Goal: Task Accomplishment & Management: Complete application form

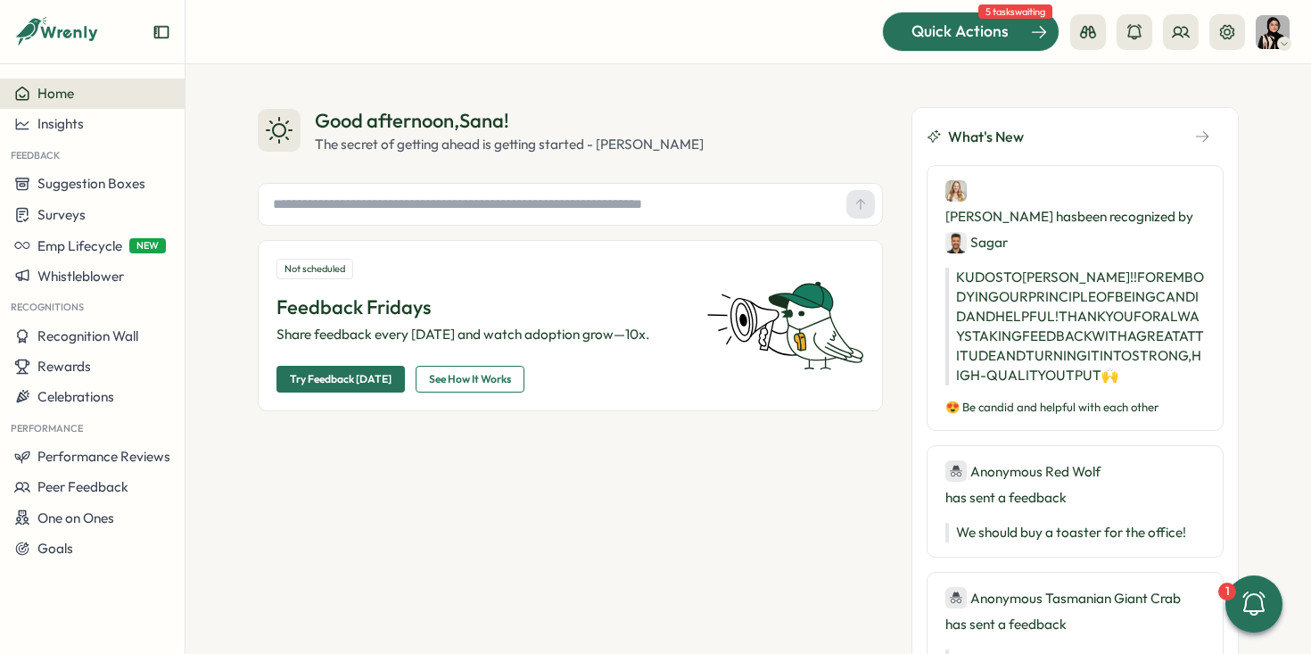
click at [937, 34] on span "Quick Actions" at bounding box center [960, 31] width 97 height 23
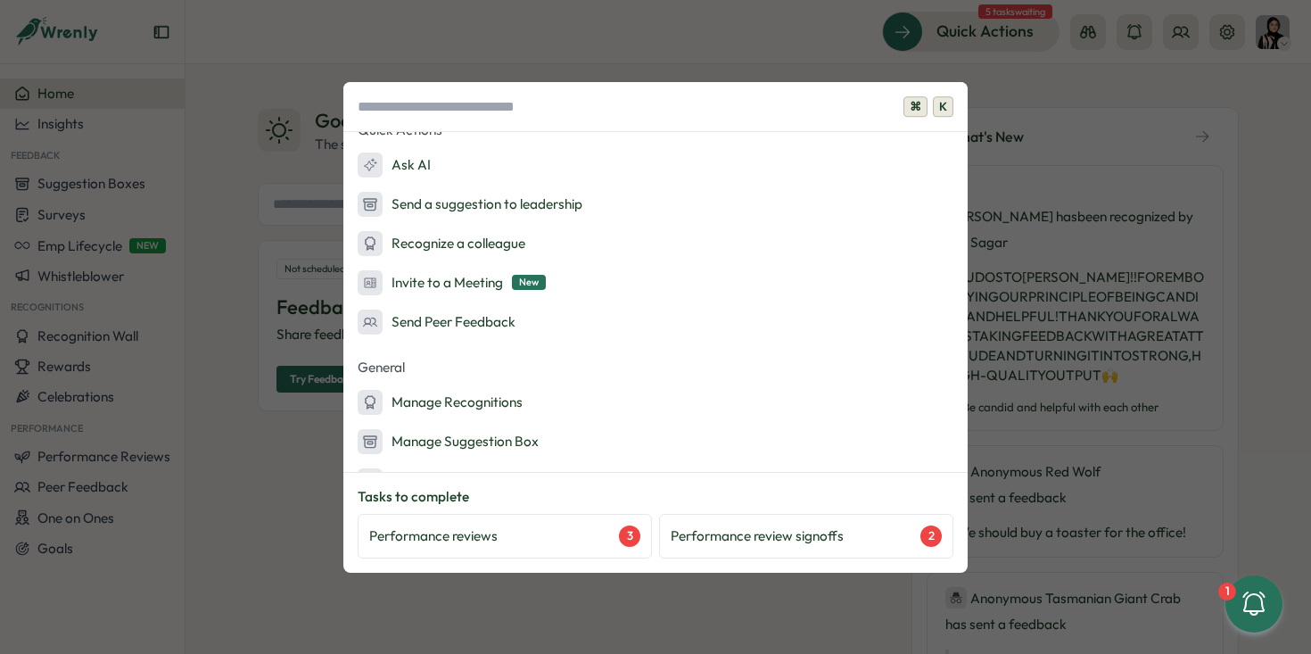
scroll to position [184, 0]
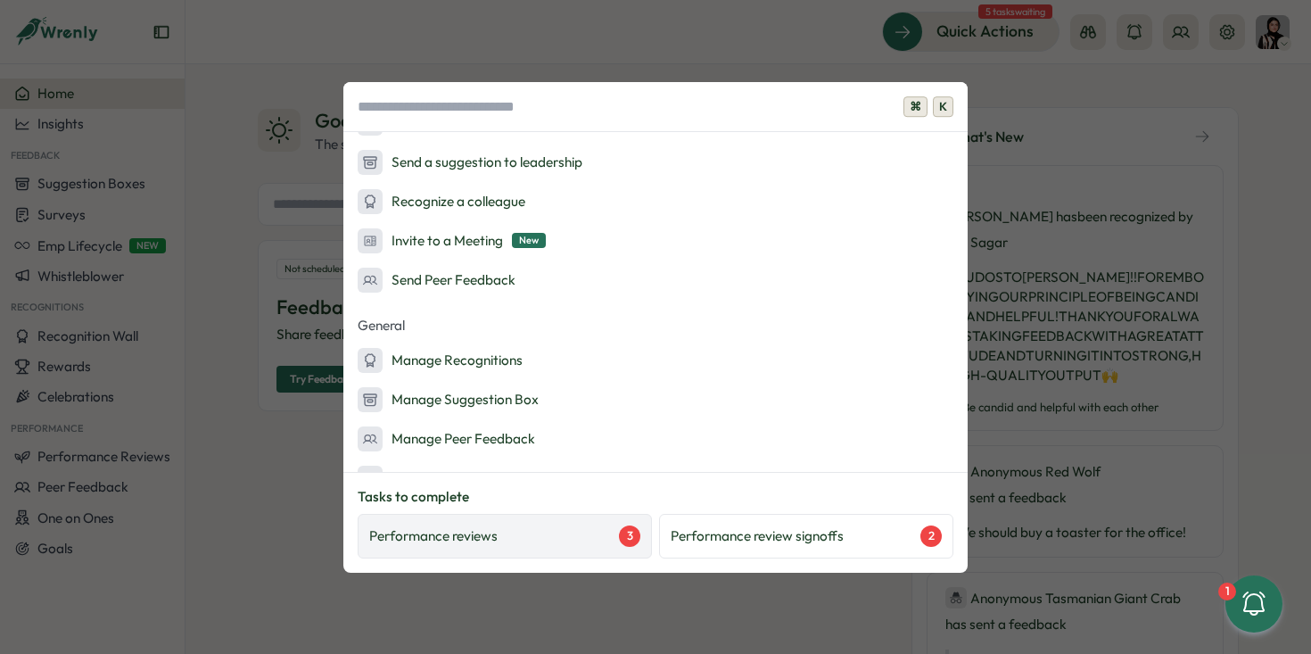
click at [616, 515] on div "Performance reviews 3" at bounding box center [505, 536] width 294 height 45
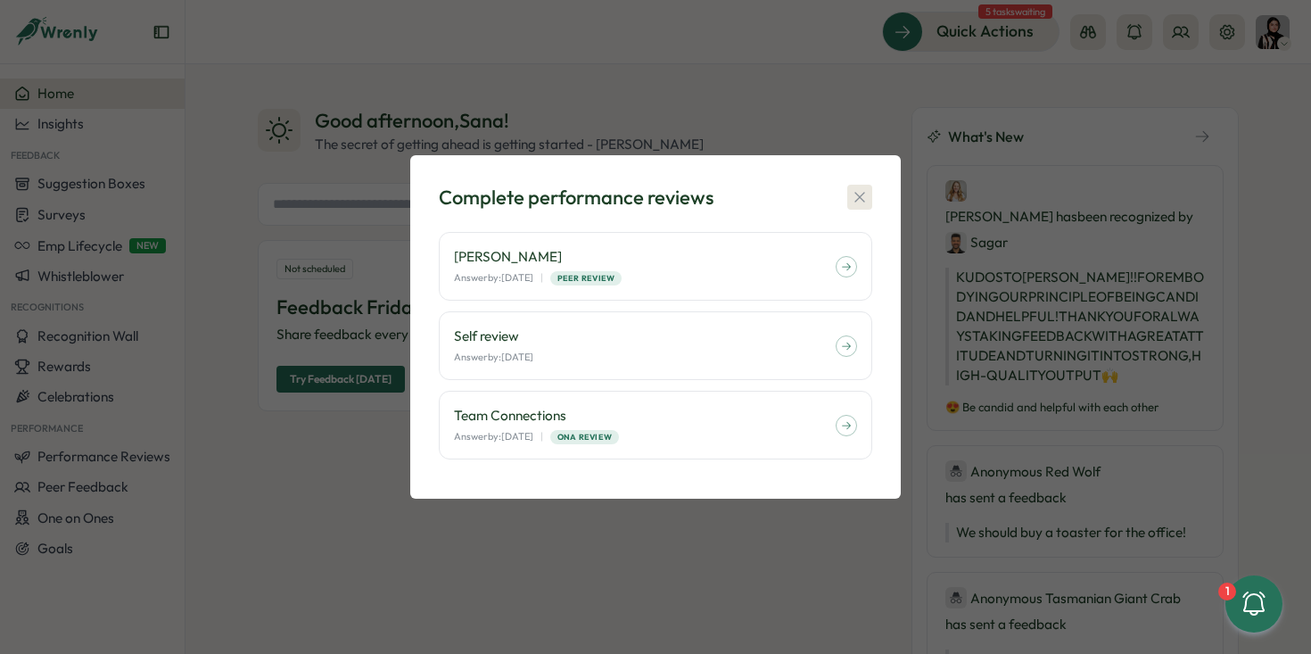
click at [858, 188] on icon "button" at bounding box center [860, 197] width 18 height 18
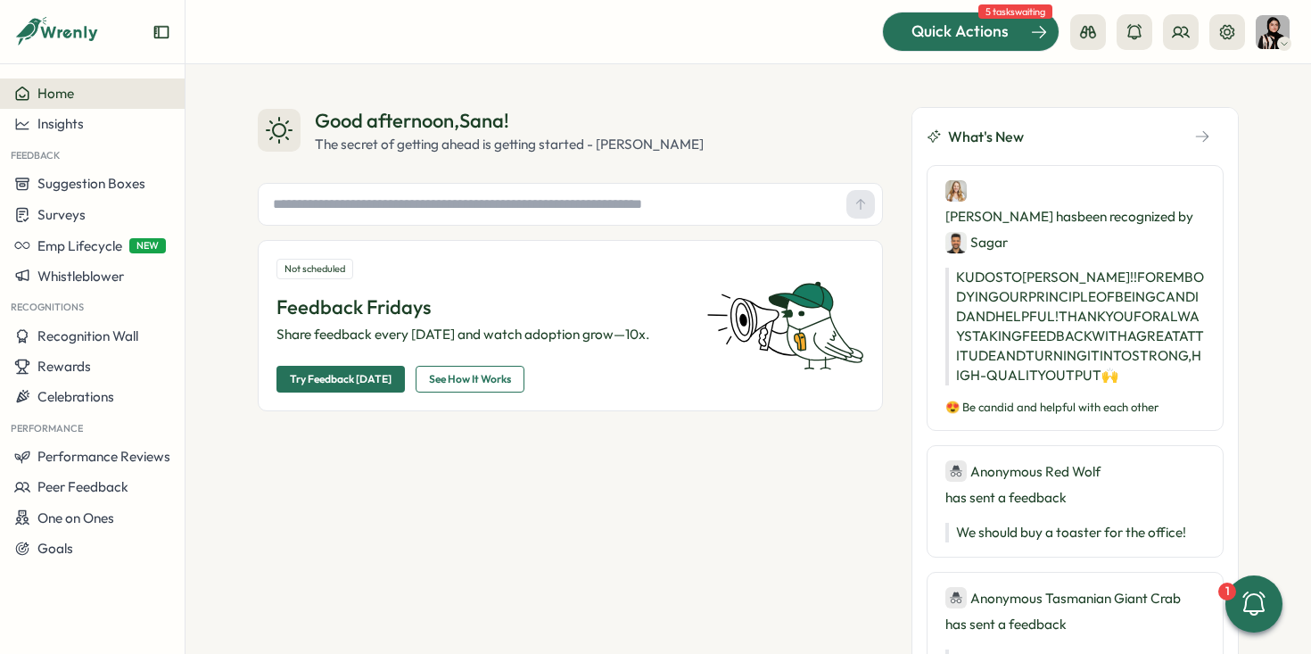
click at [972, 42] on span "Quick Actions" at bounding box center [960, 31] width 97 height 23
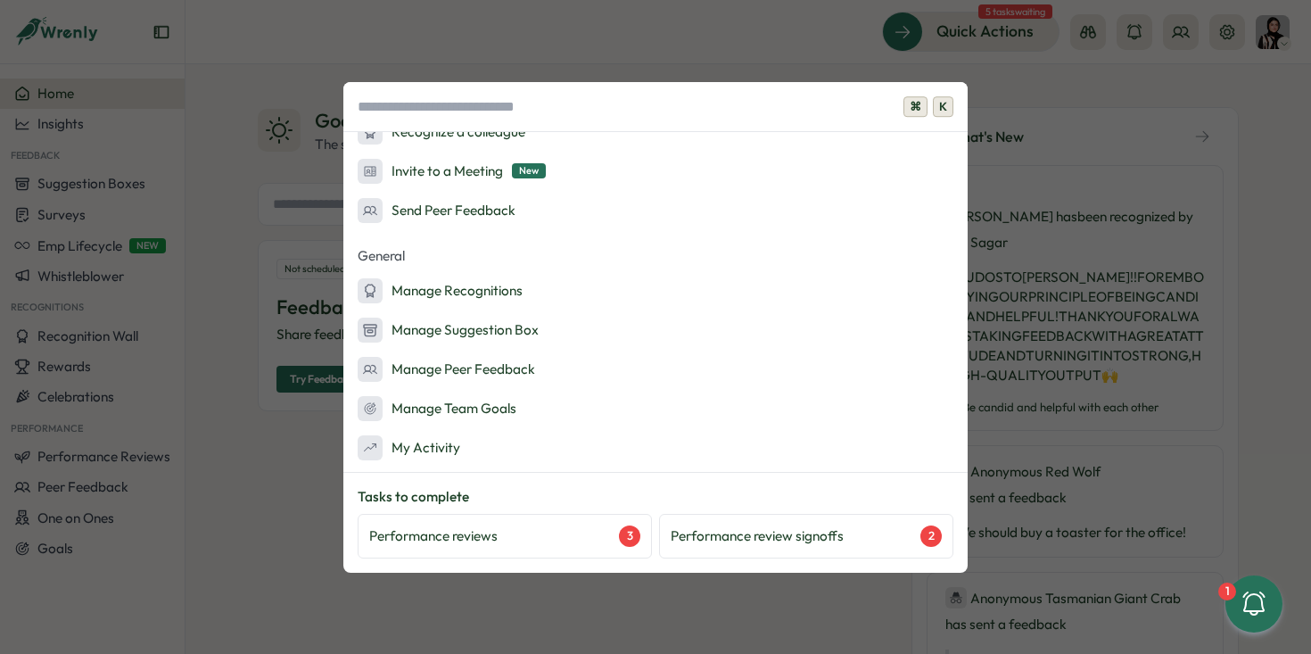
scroll to position [333, 0]
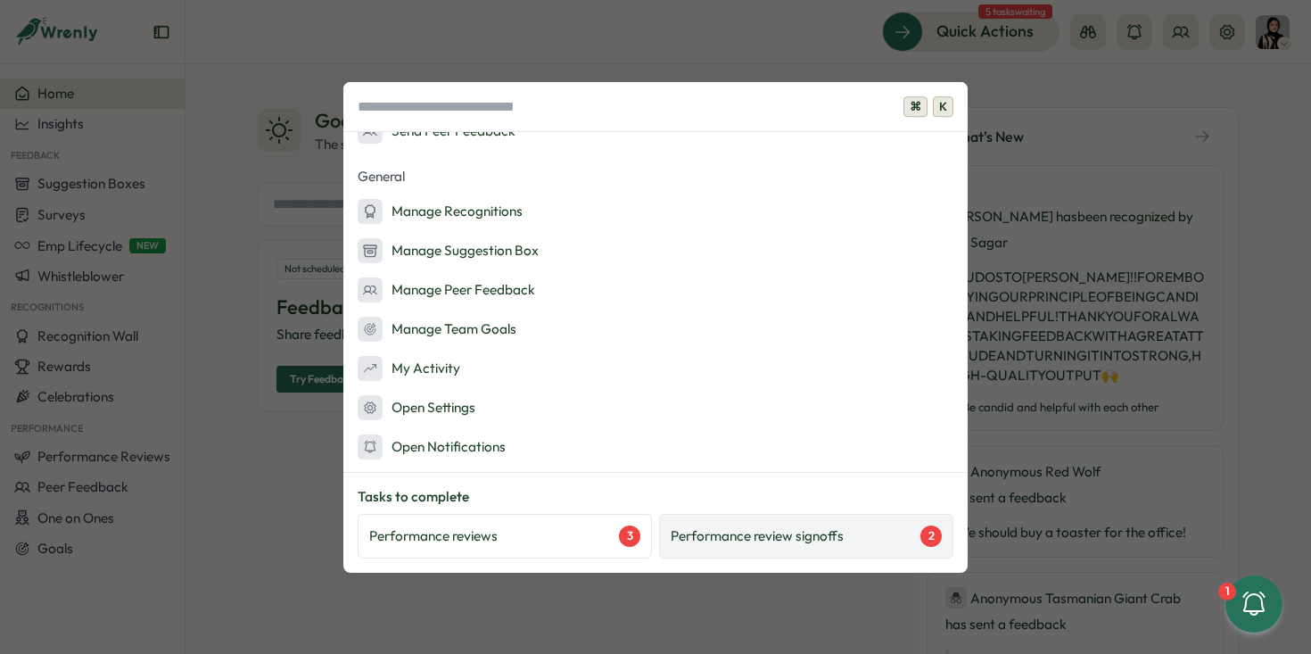
click at [791, 544] on p "Performance review signoffs" at bounding box center [757, 536] width 173 height 20
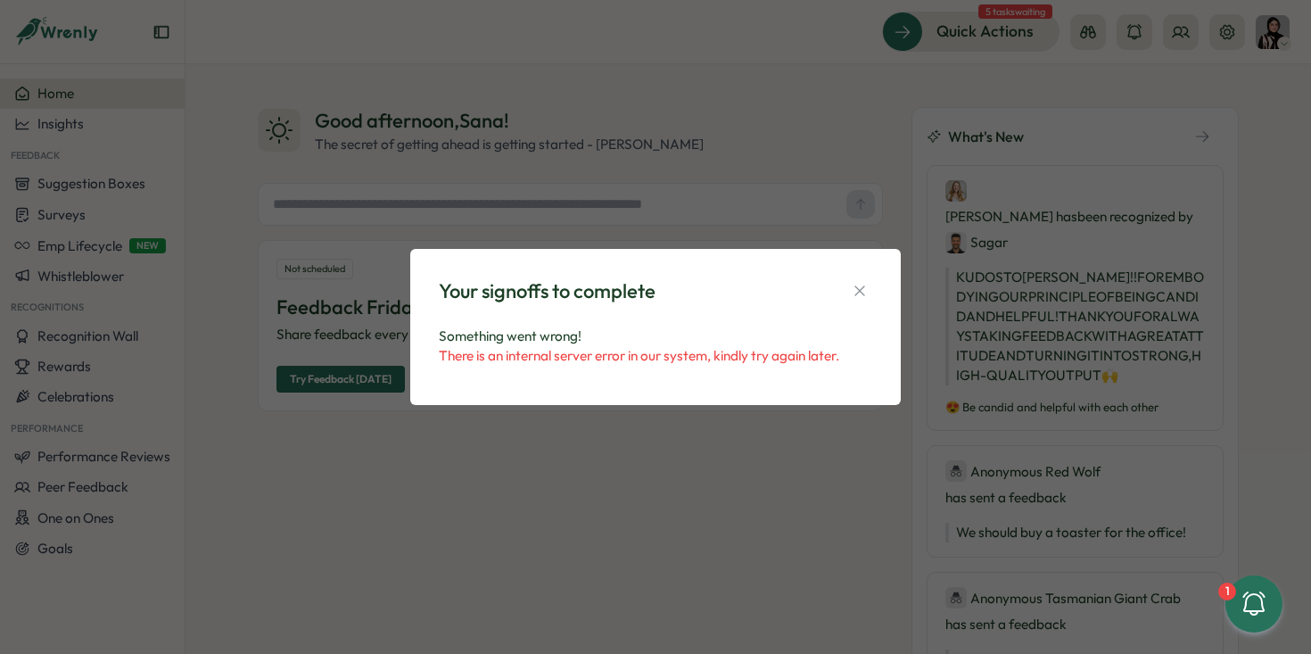
click at [875, 281] on div "Your signoffs to complete Something went wrong! There is an internal server err…" at bounding box center [656, 326] width 448 height 113
click at [870, 281] on button "button" at bounding box center [859, 290] width 25 height 25
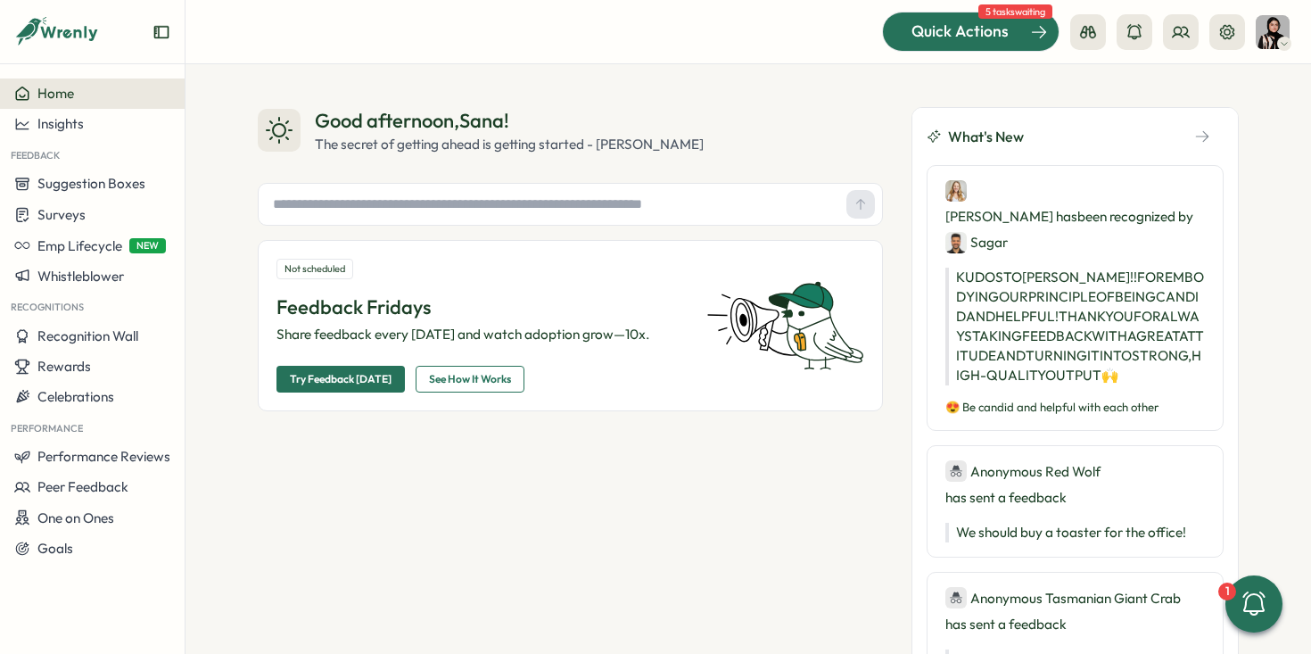
click at [910, 37] on div "Quick Actions" at bounding box center [960, 31] width 161 height 23
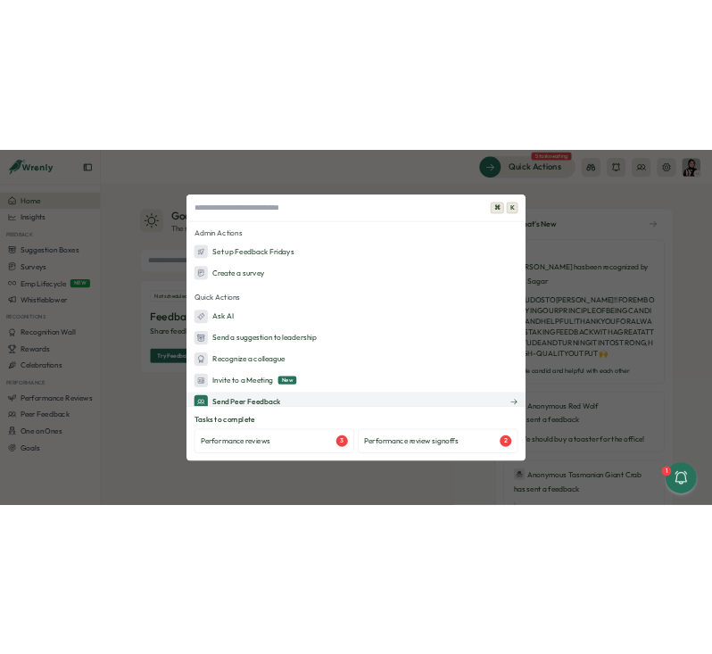
scroll to position [162, 0]
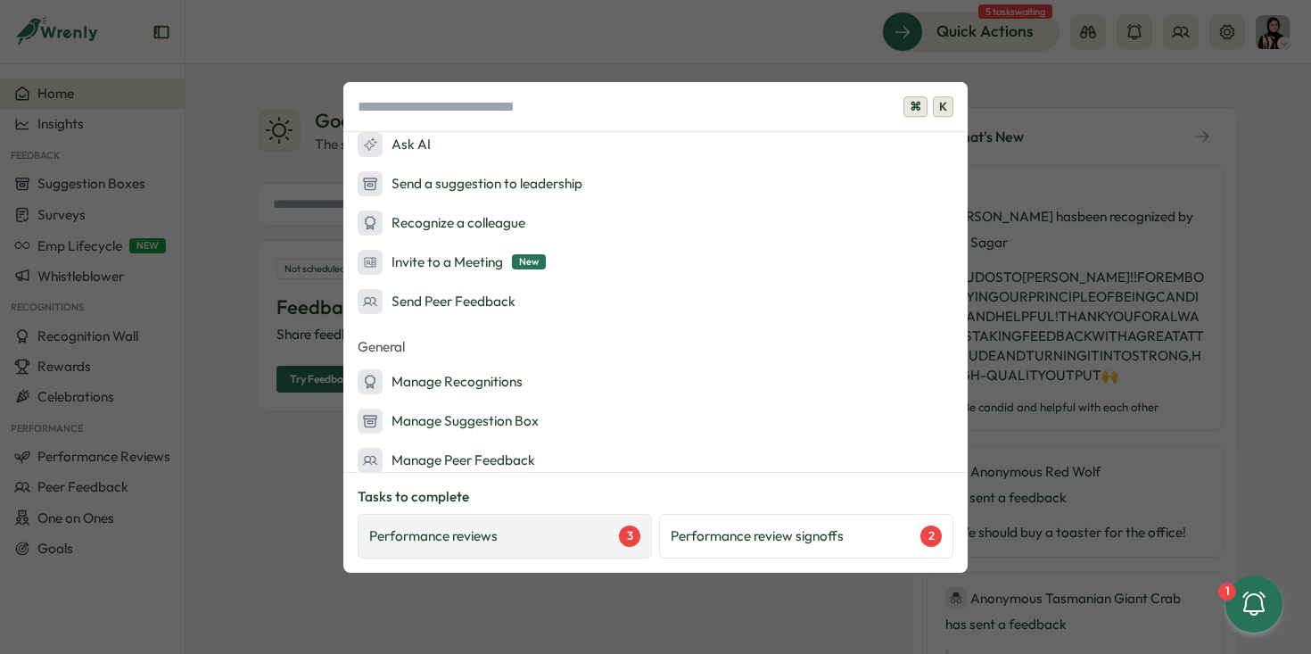
click at [587, 527] on div "Performance reviews 3" at bounding box center [504, 535] width 271 height 21
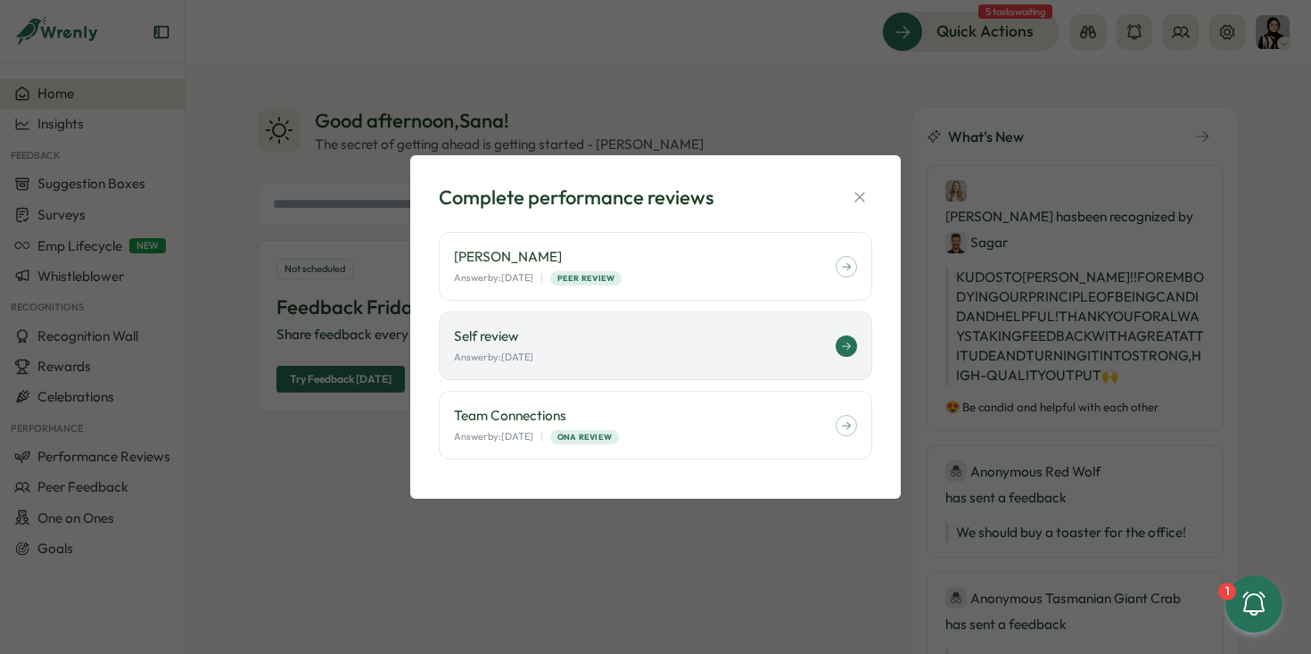
click at [691, 349] on div "Self review Answer by: September 01" at bounding box center [645, 346] width 382 height 38
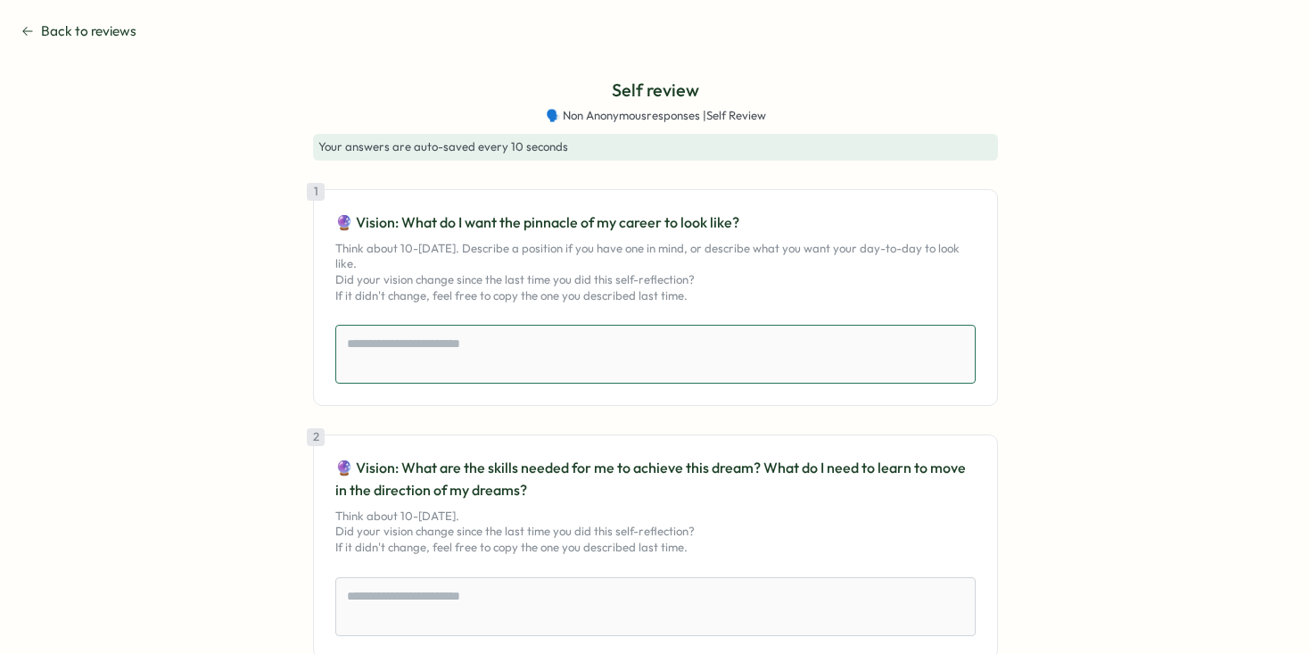
click at [633, 365] on textarea at bounding box center [655, 354] width 641 height 59
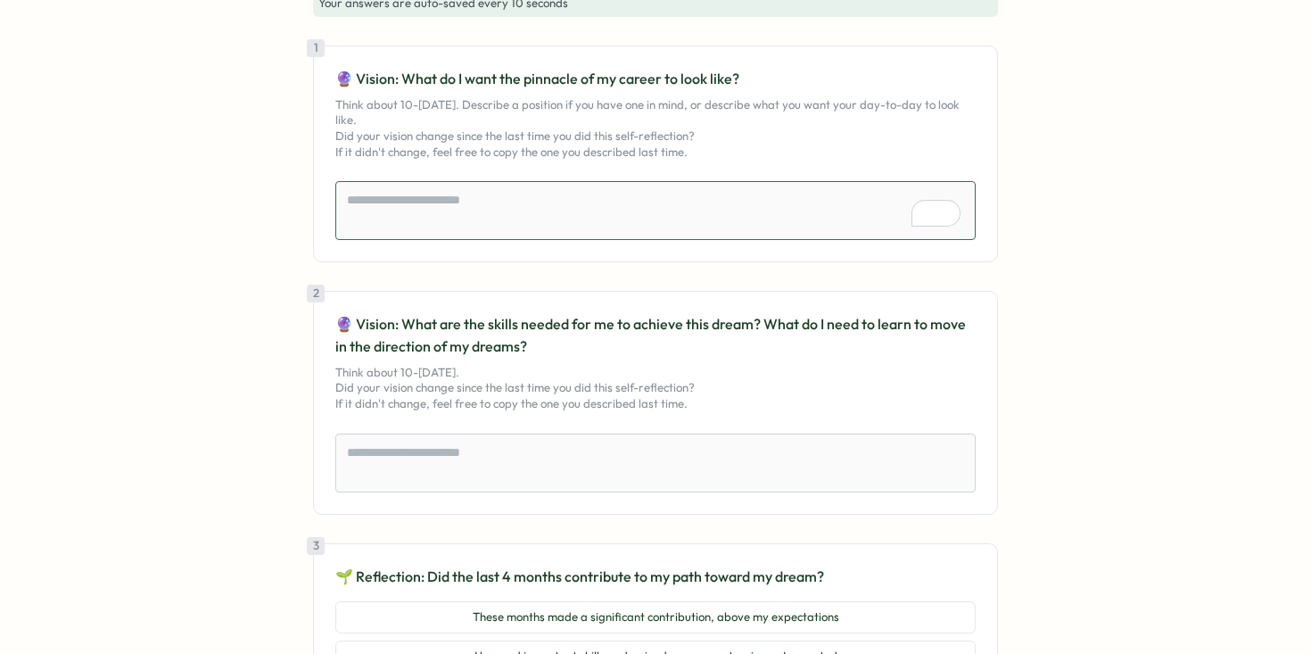
scroll to position [412, 0]
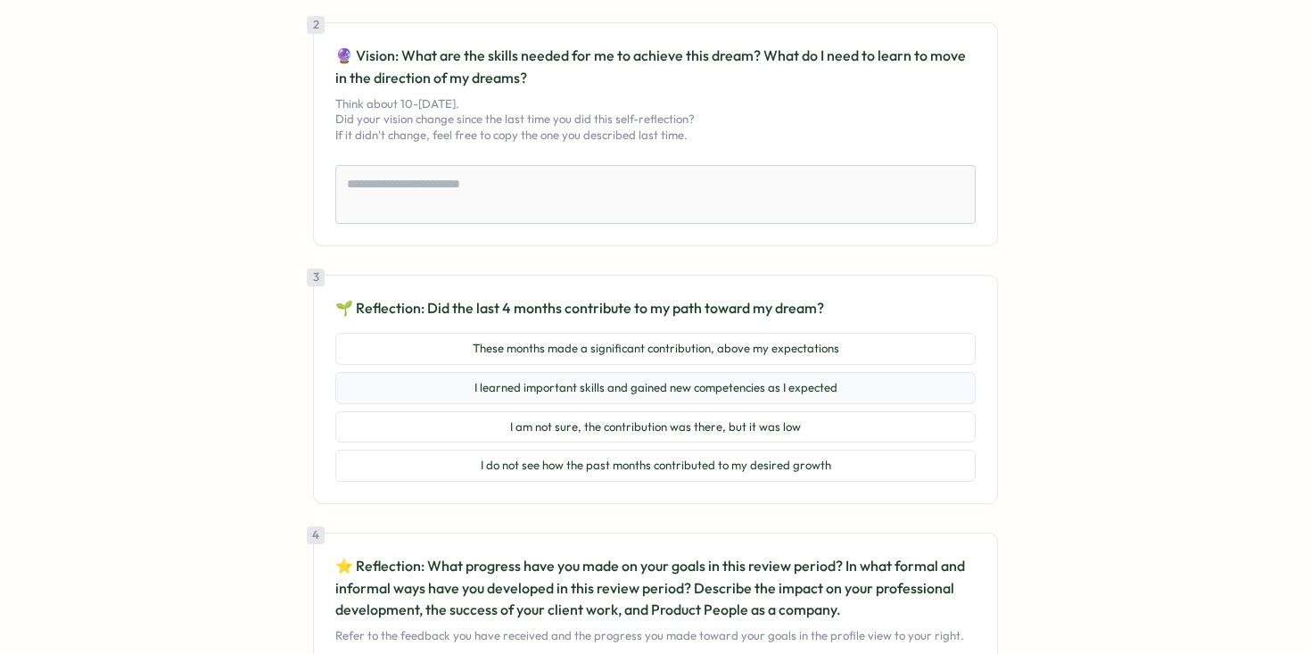
click at [540, 390] on button "I learned important skills and gained new competencies as I expected" at bounding box center [655, 388] width 641 height 32
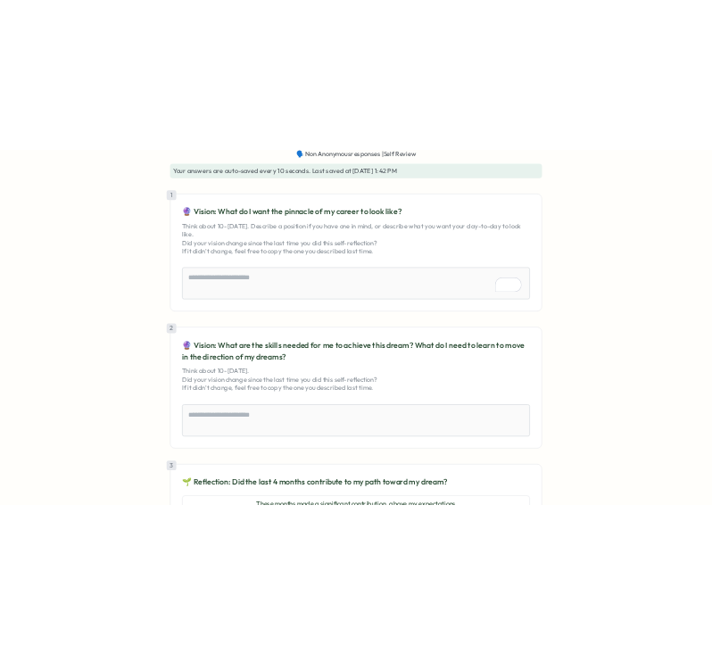
scroll to position [157, 0]
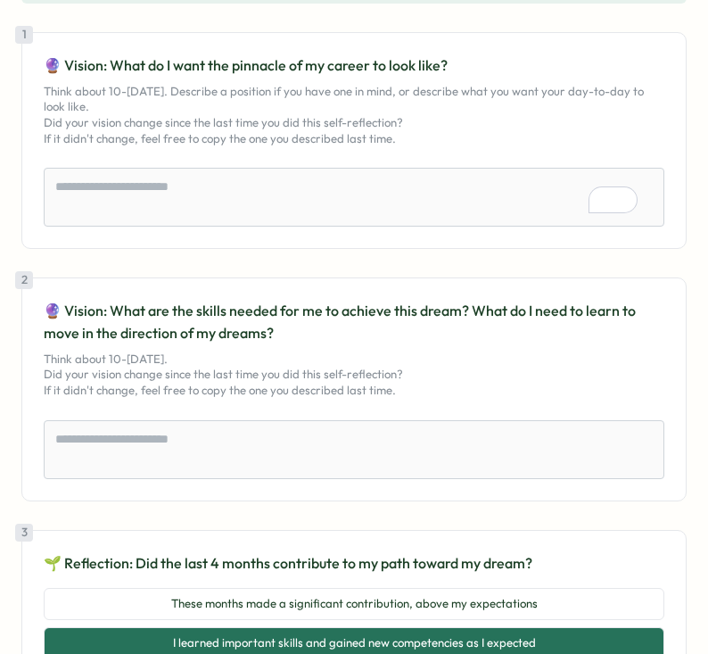
type textarea "*"
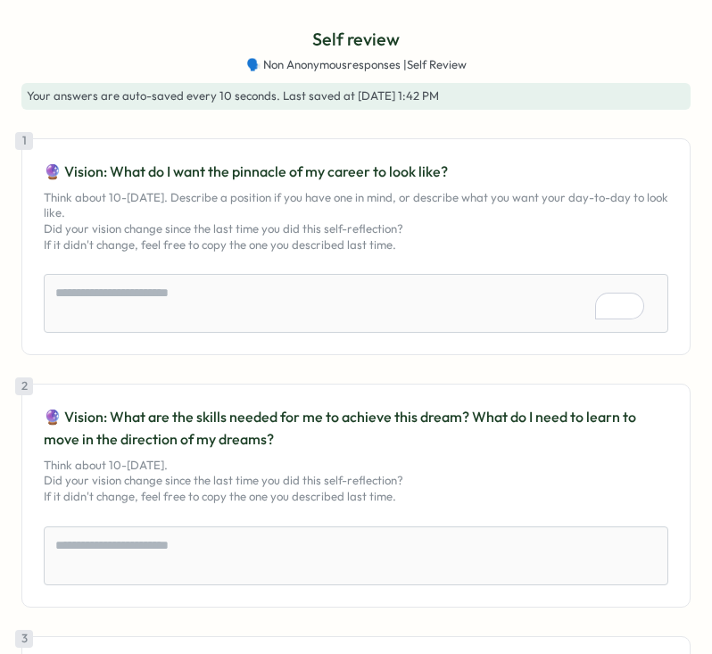
scroll to position [0, 0]
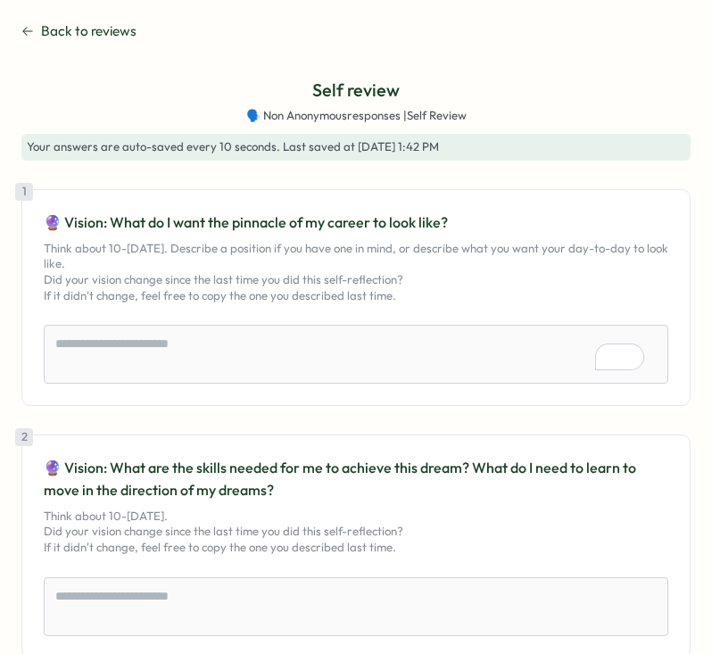
drag, startPoint x: 49, startPoint y: 223, endPoint x: 426, endPoint y: 293, distance: 383.7
click at [426, 293] on div "1 🔮 Vision: What do I want the pinnacle of my career to look like? Think about …" at bounding box center [356, 257] width 624 height 92
click at [426, 293] on p "Think about 10-[DATE]. Describe a position if you have one in mind, or describe…" at bounding box center [356, 272] width 624 height 62
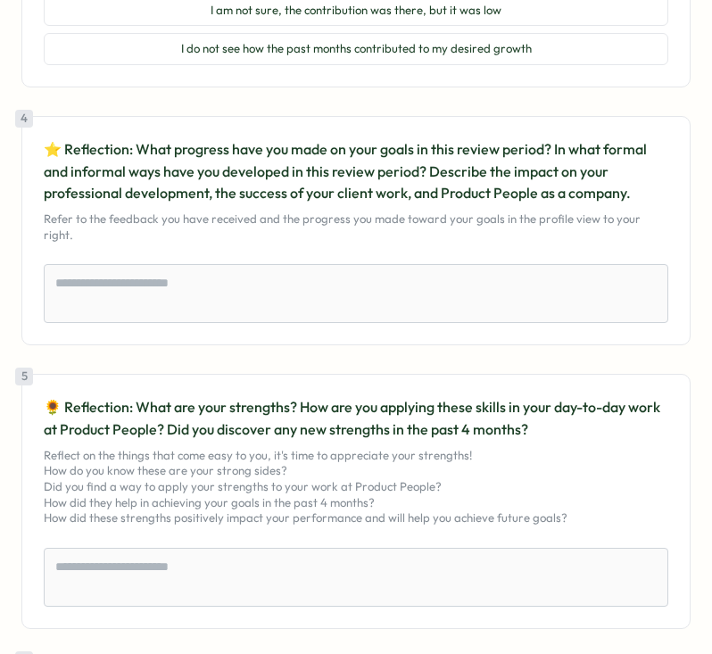
scroll to position [1704, 0]
